Goal: Book appointment/travel/reservation

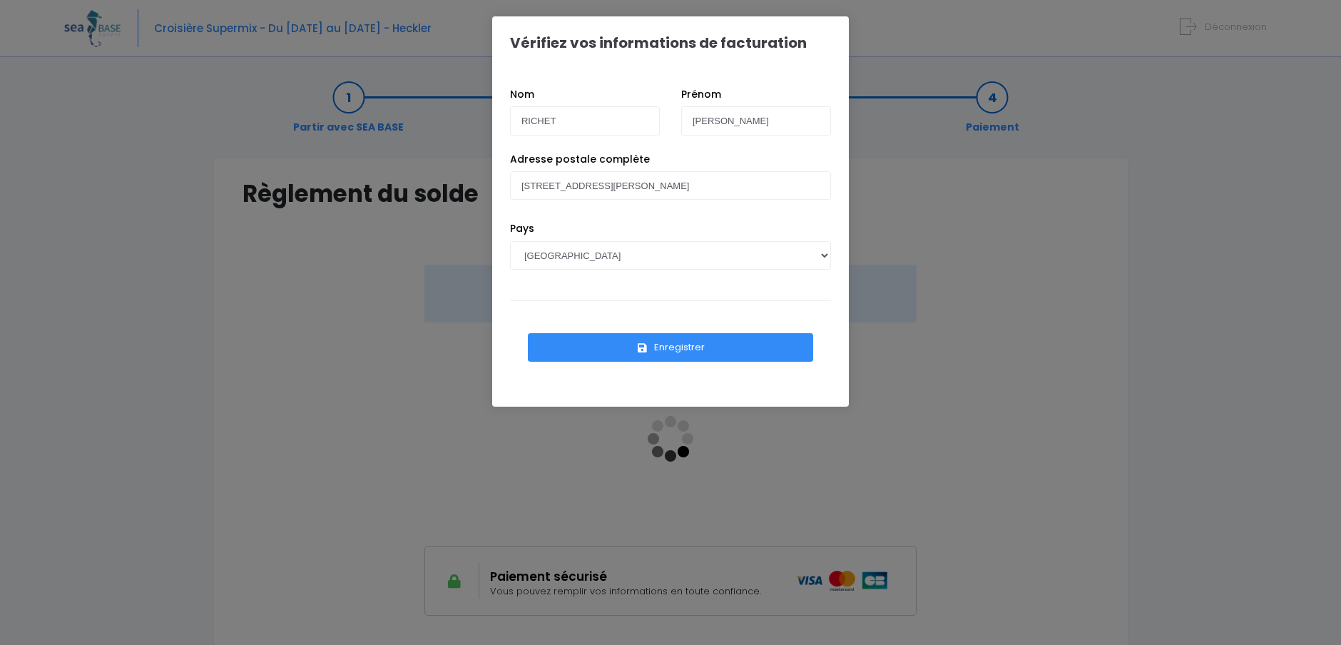
click at [675, 346] on button "Enregistrer" at bounding box center [670, 347] width 285 height 29
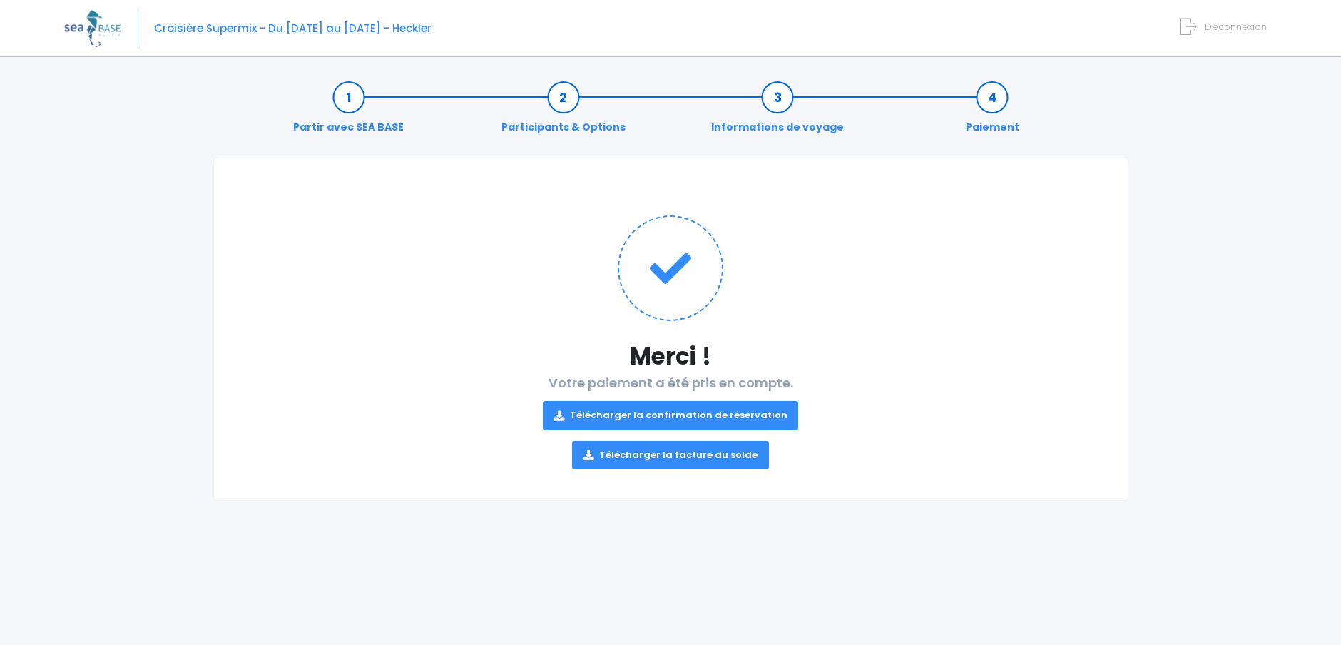
click at [674, 415] on link "Télécharger la confirmation de réservation" at bounding box center [671, 415] width 256 height 29
click at [687, 453] on link "Télécharger la facture du solde" at bounding box center [670, 455] width 197 height 29
